Goal: Task Accomplishment & Management: Manage account settings

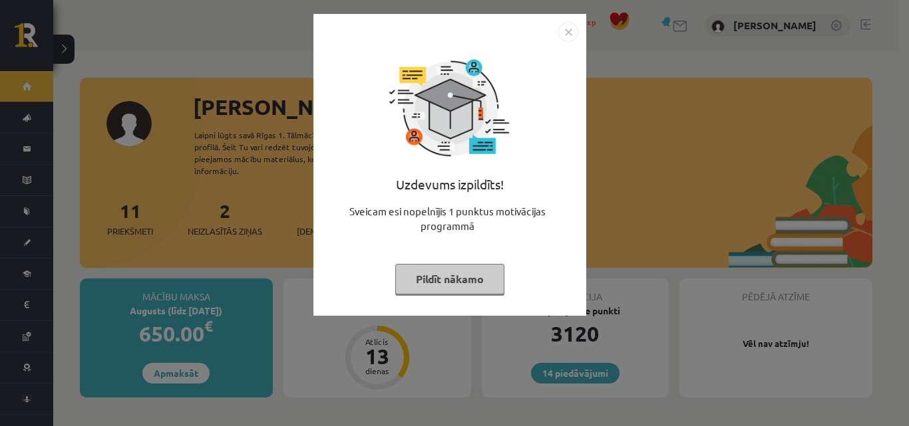
click at [422, 273] on button "Pildīt nākamo" at bounding box center [449, 279] width 109 height 31
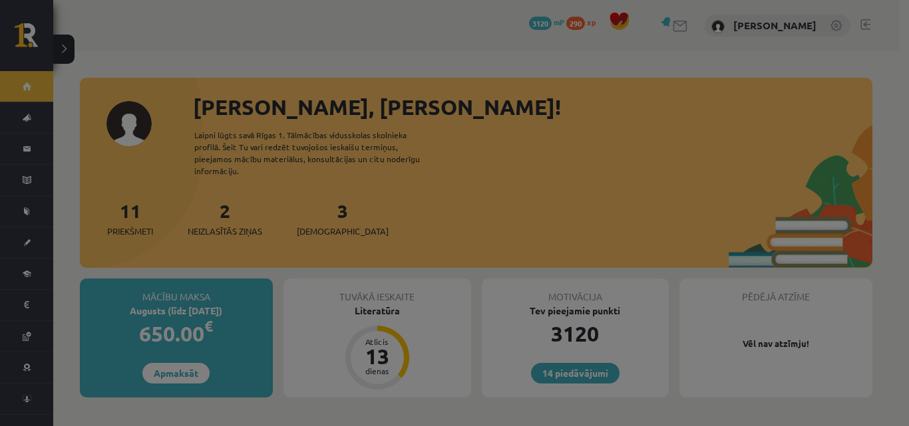
click at [422, 261] on button "Pildīt nākamo" at bounding box center [449, 246] width 109 height 31
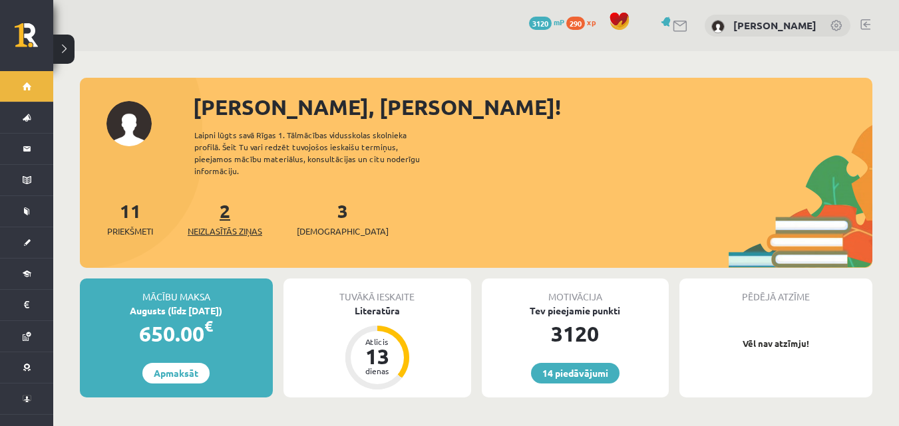
click at [227, 199] on link "2 Neizlasītās ziņas" at bounding box center [225, 218] width 74 height 39
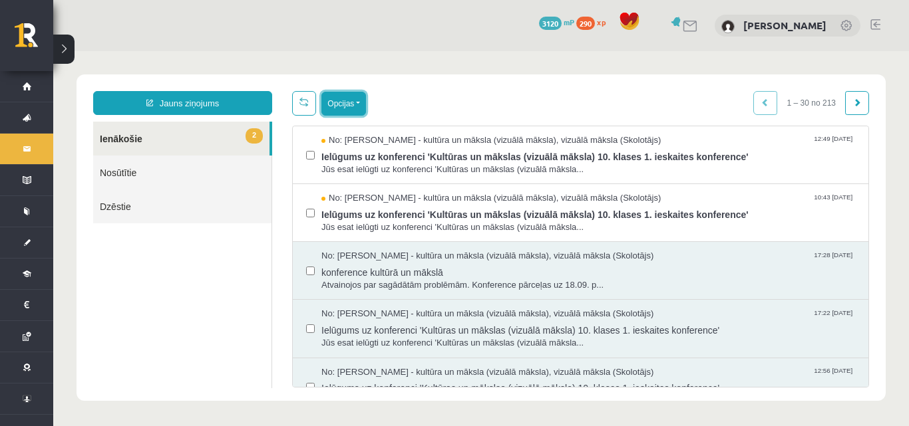
click at [342, 108] on button "Opcijas" at bounding box center [343, 104] width 45 height 24
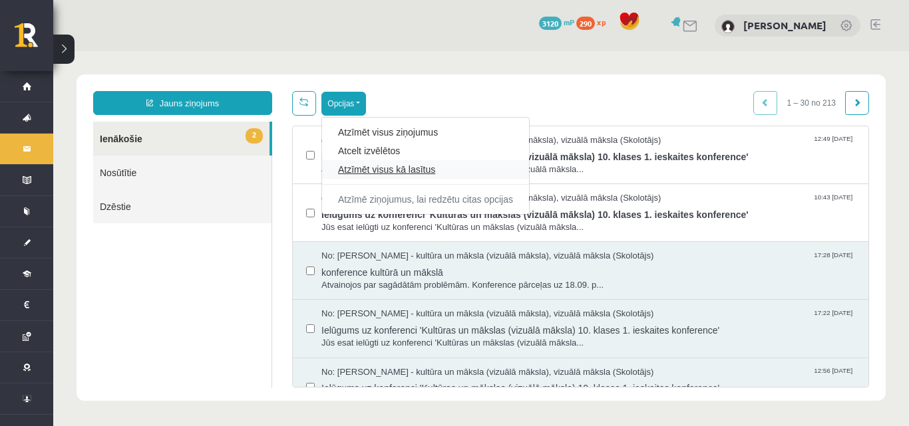
click at [375, 166] on link "Atzīmēt visus kā lasītus" at bounding box center [425, 169] width 175 height 13
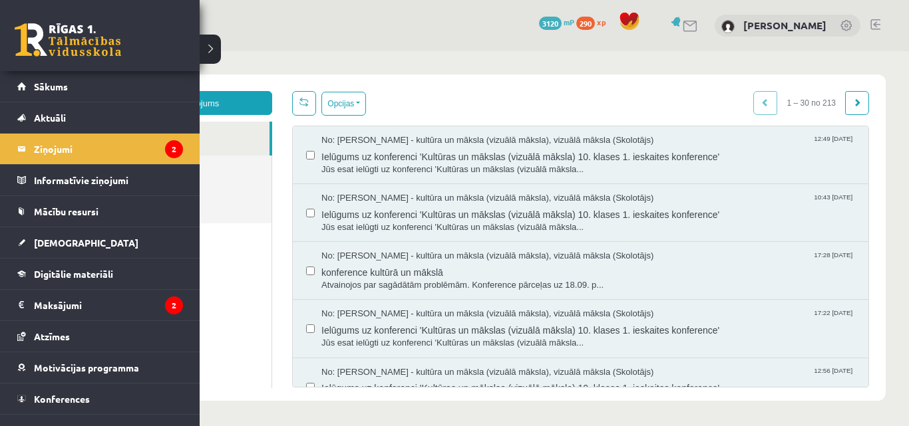
click at [35, 26] on link at bounding box center [68, 39] width 106 height 33
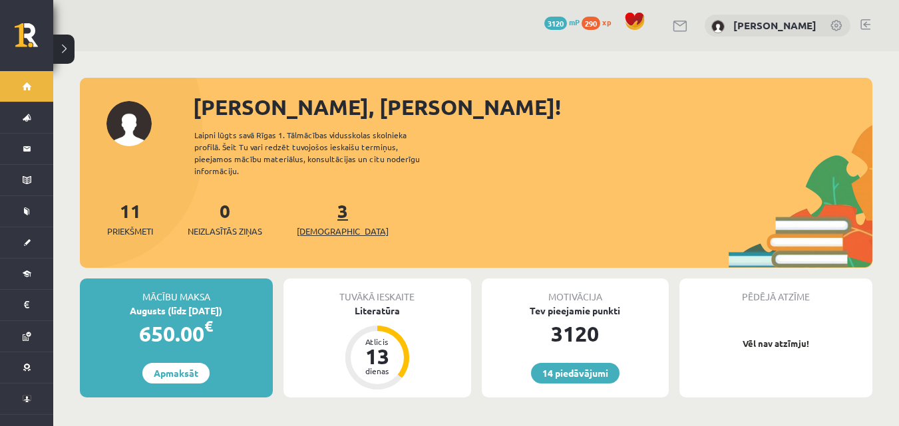
click at [331, 225] on span "[DEMOGRAPHIC_DATA]" at bounding box center [343, 231] width 92 height 13
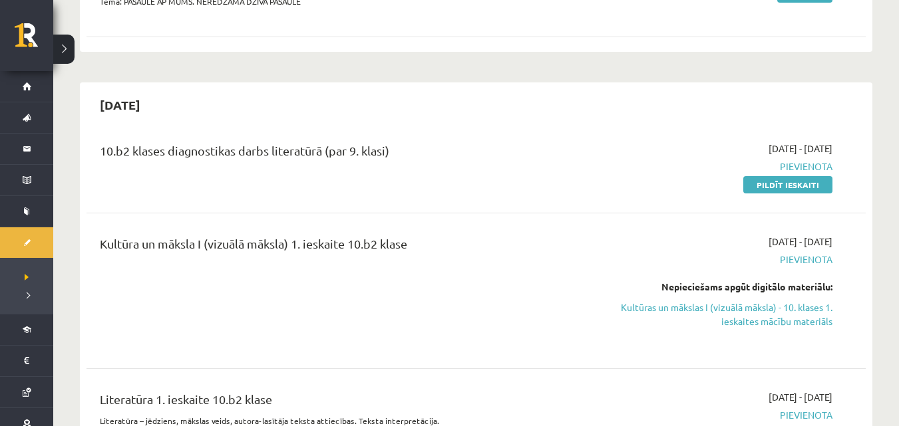
scroll to position [256, 0]
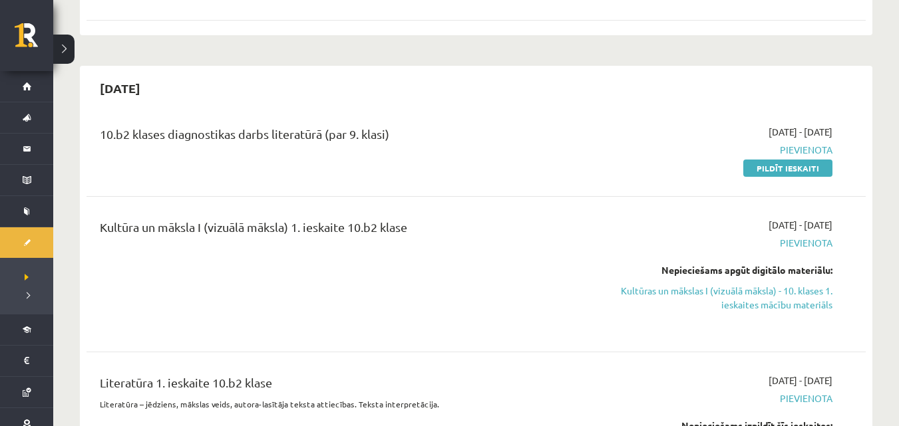
click at [600, 99] on div "[DATE]" at bounding box center [475, 87] width 779 height 31
